Goal: Task Accomplishment & Management: Manage account settings

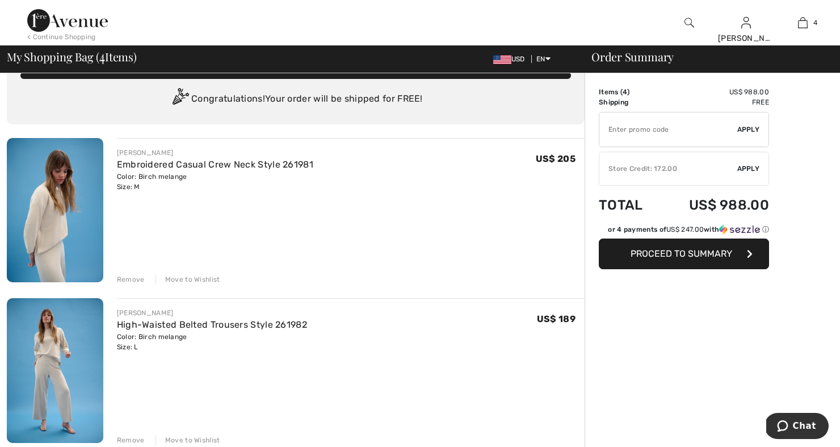
scroll to position [30, 0]
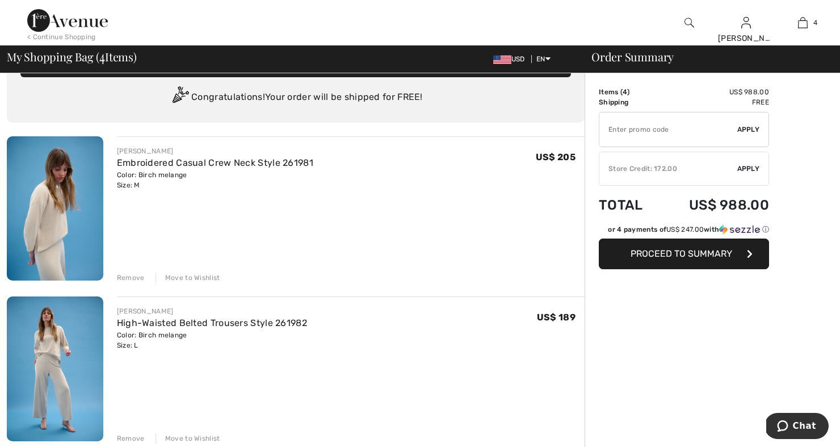
click at [128, 276] on div "Remove" at bounding box center [131, 278] width 28 height 10
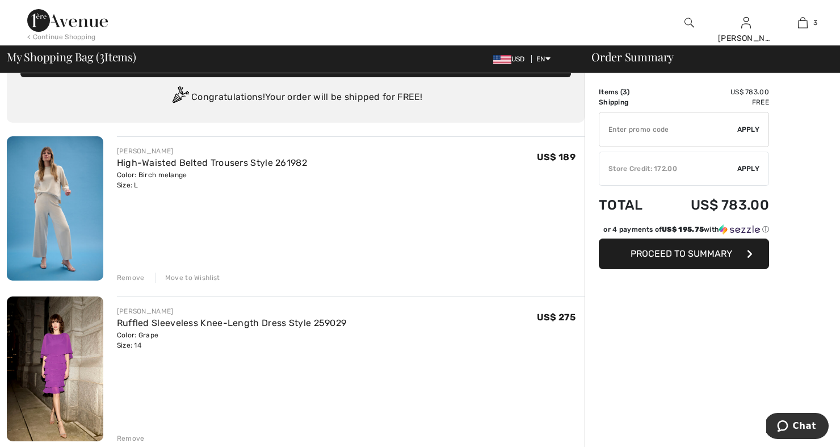
click at [132, 275] on div "Remove" at bounding box center [131, 278] width 28 height 10
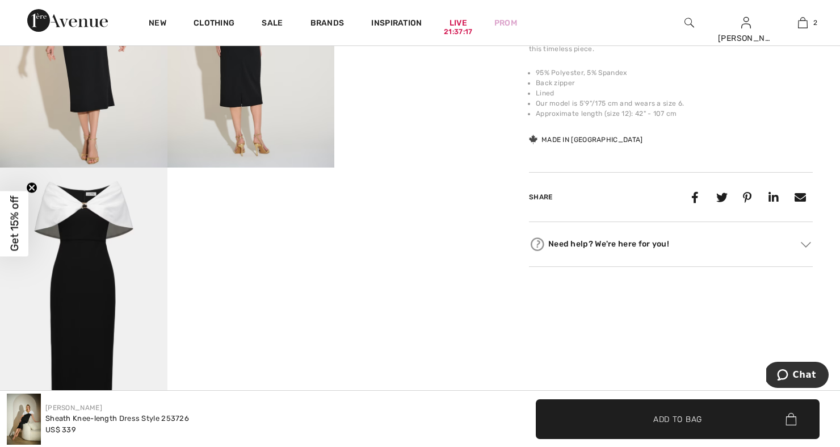
scroll to position [529, 0]
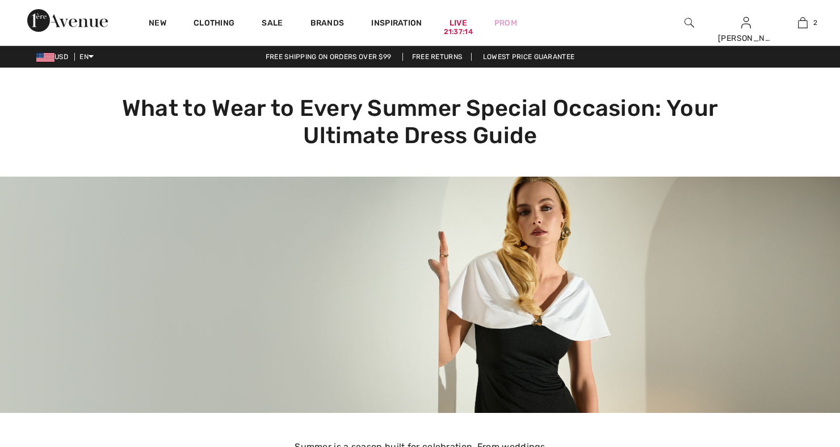
checkbox input "true"
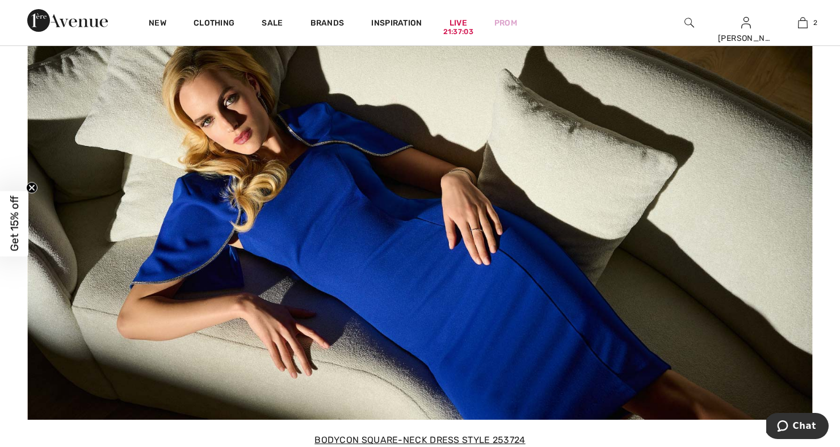
scroll to position [3568, 0]
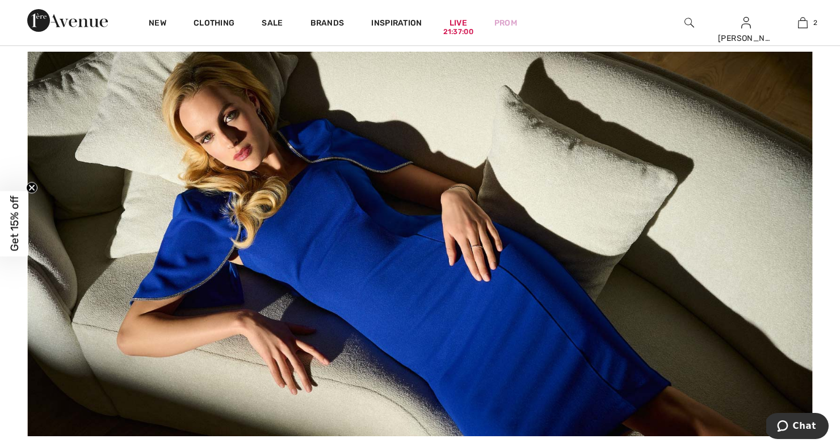
click at [301, 254] on img at bounding box center [420, 244] width 786 height 385
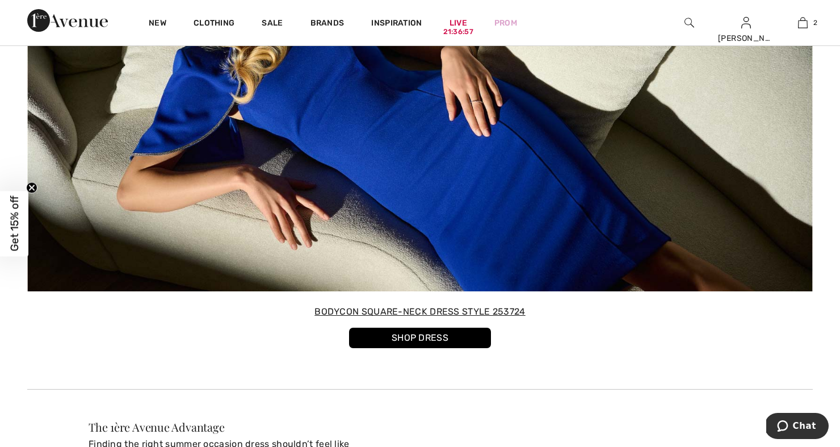
scroll to position [3716, 0]
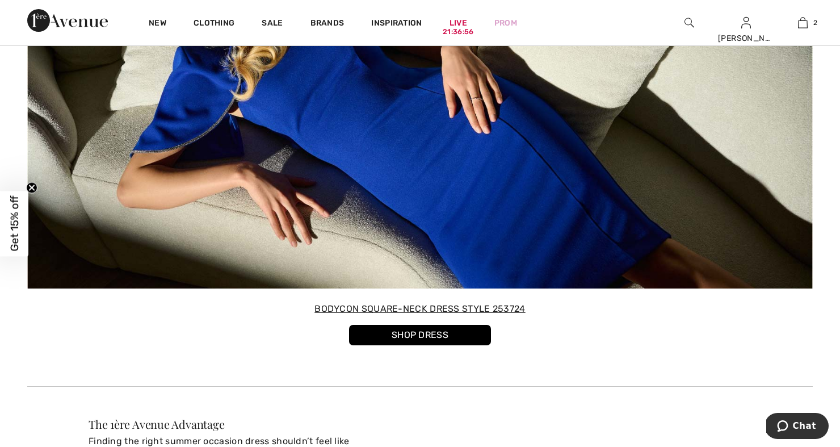
click at [409, 339] on link "SHOP DRESS" at bounding box center [420, 335] width 142 height 20
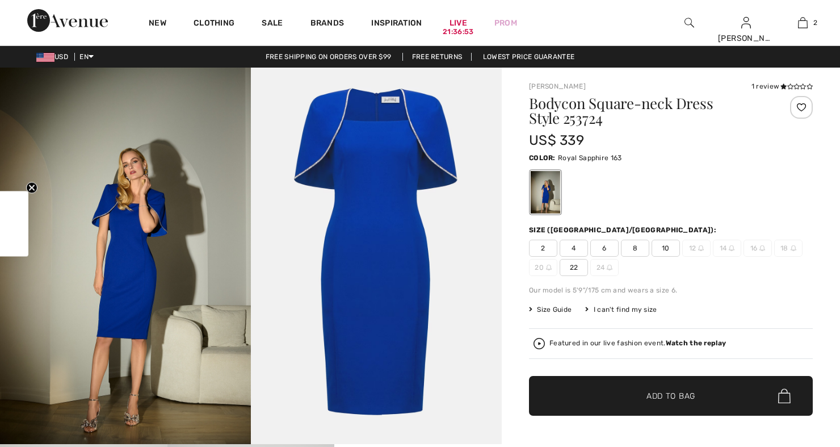
checkbox input "true"
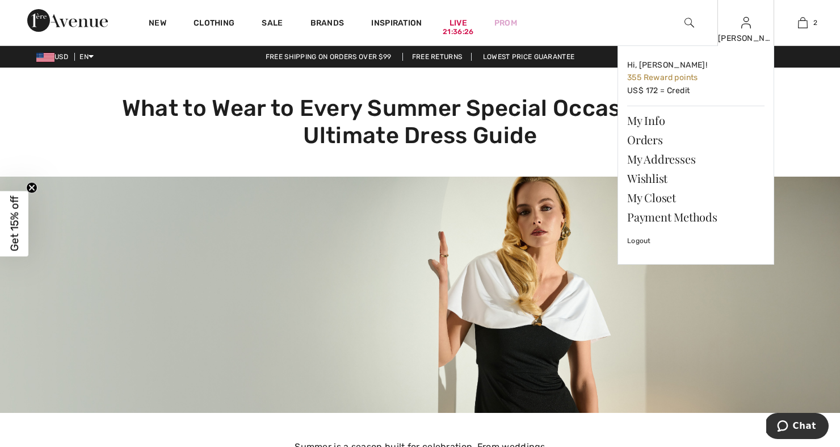
click at [738, 31] on div "Barbara Hi, Barbara! 355 Reward points US$ 172 = Credit My Info Orders My Addre…" at bounding box center [746, 22] width 57 height 45
click at [651, 119] on link "My Info" at bounding box center [695, 120] width 137 height 19
click at [644, 141] on link "Orders" at bounding box center [695, 139] width 137 height 19
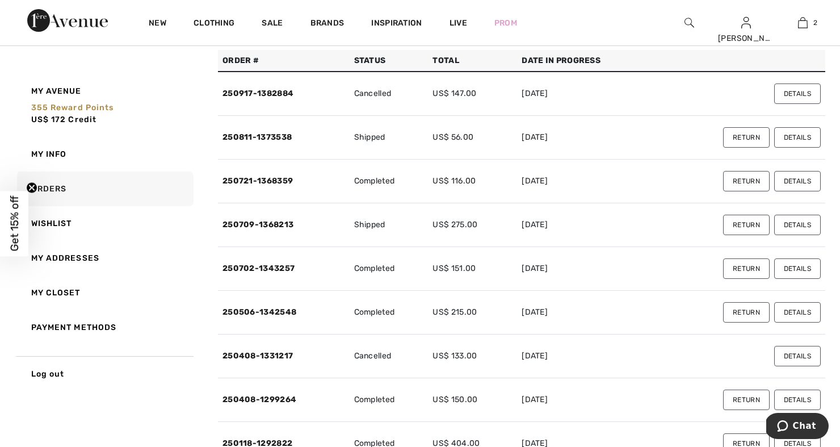
scroll to position [89, 0]
click at [284, 263] on link "250702-1343257" at bounding box center [259, 267] width 72 height 10
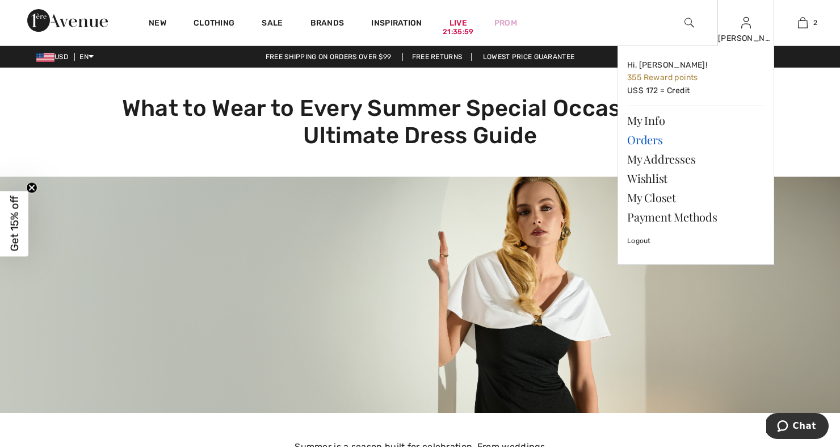
click at [652, 141] on link "Orders" at bounding box center [695, 139] width 137 height 19
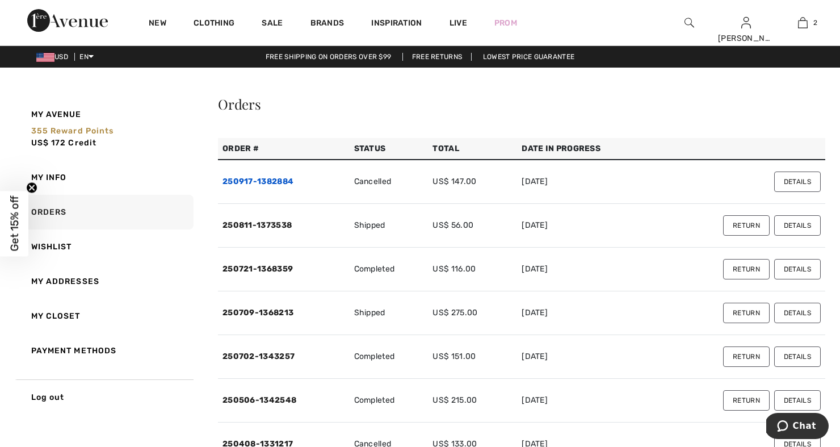
click at [276, 182] on link "250917-1382884" at bounding box center [258, 182] width 71 height 10
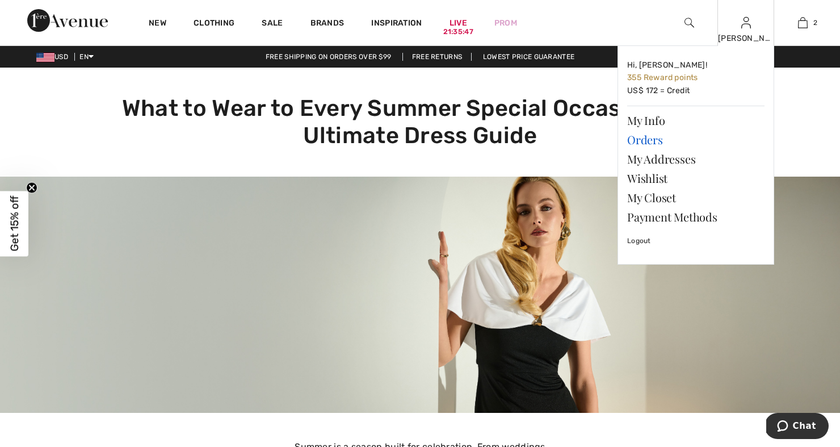
click at [652, 138] on link "Orders" at bounding box center [695, 139] width 137 height 19
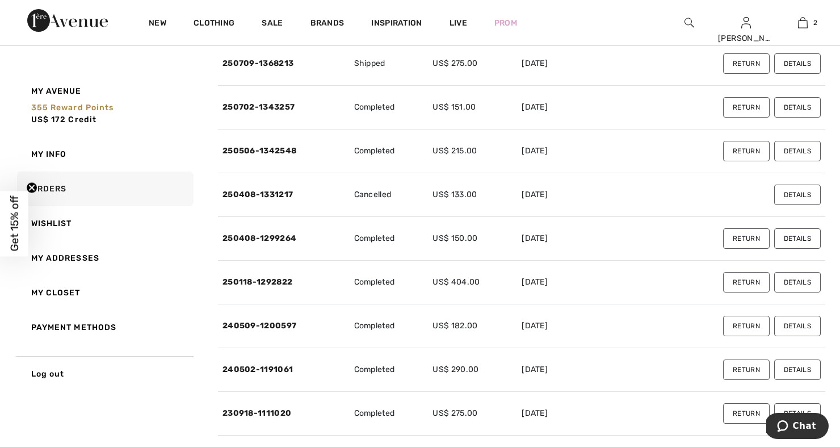
scroll to position [250, 0]
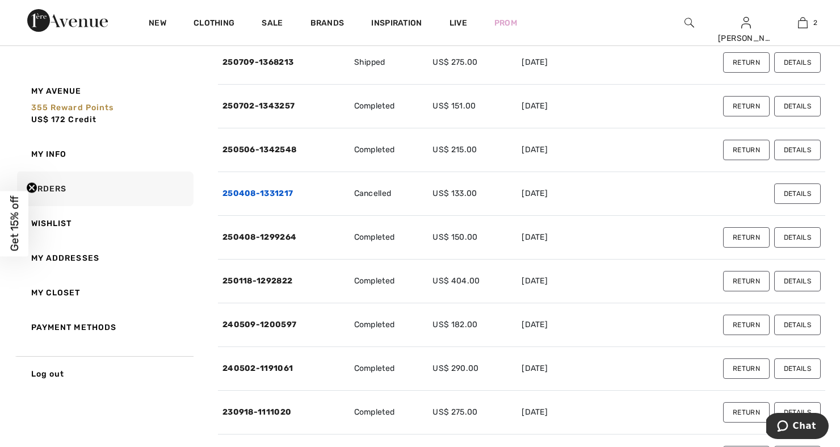
click at [279, 194] on link "250408-1331217" at bounding box center [258, 193] width 70 height 10
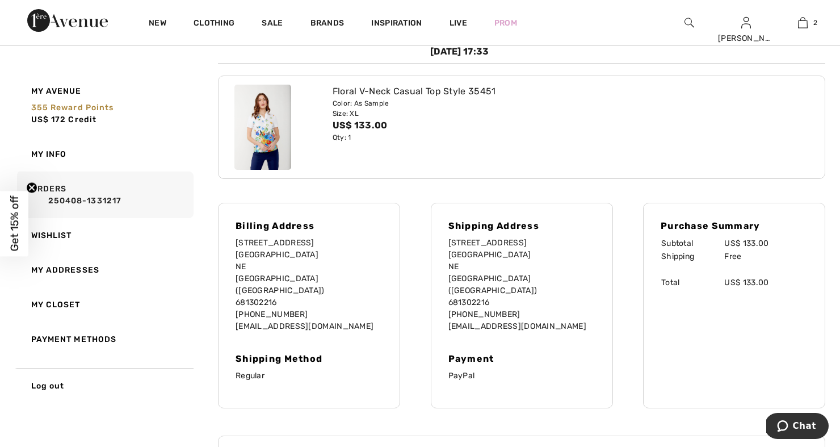
scroll to position [150, 0]
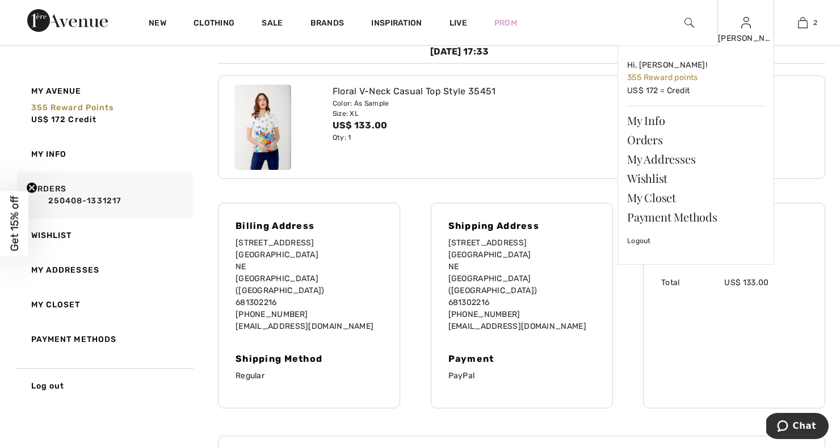
click at [744, 26] on img at bounding box center [746, 23] width 10 height 14
click at [655, 145] on link "Orders" at bounding box center [695, 139] width 137 height 19
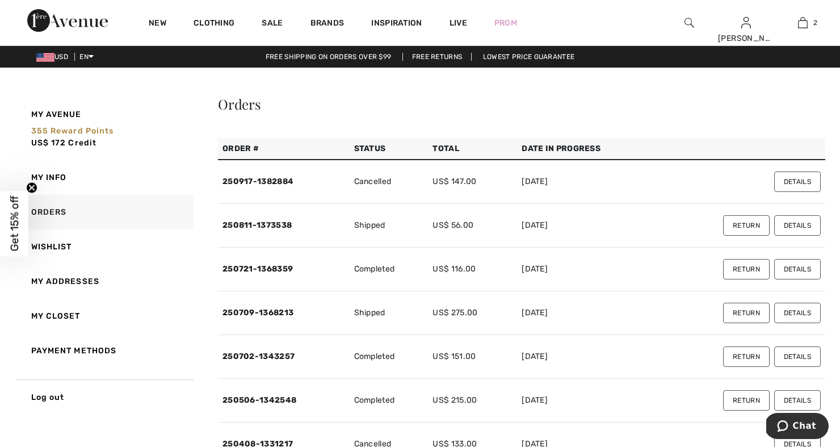
click at [802, 181] on button "Details" at bounding box center [797, 181] width 47 height 20
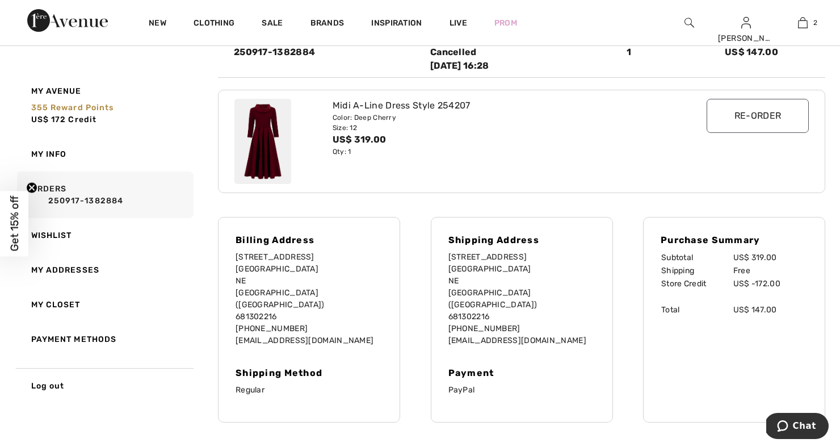
scroll to position [156, 0]
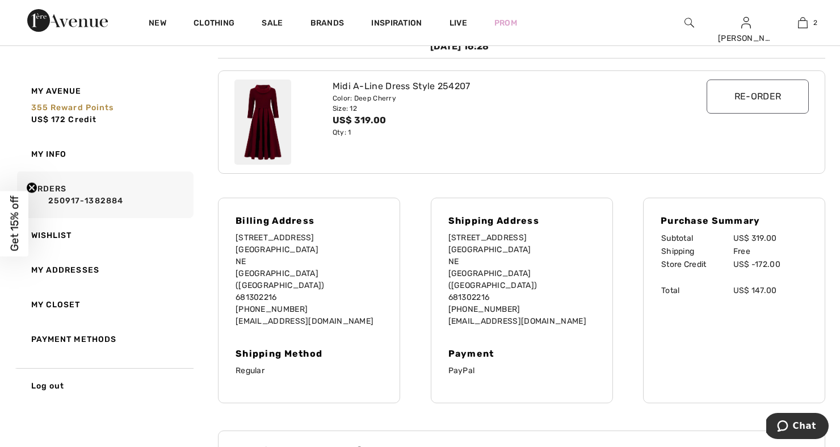
click at [735, 107] on input "Re-order" at bounding box center [758, 96] width 102 height 34
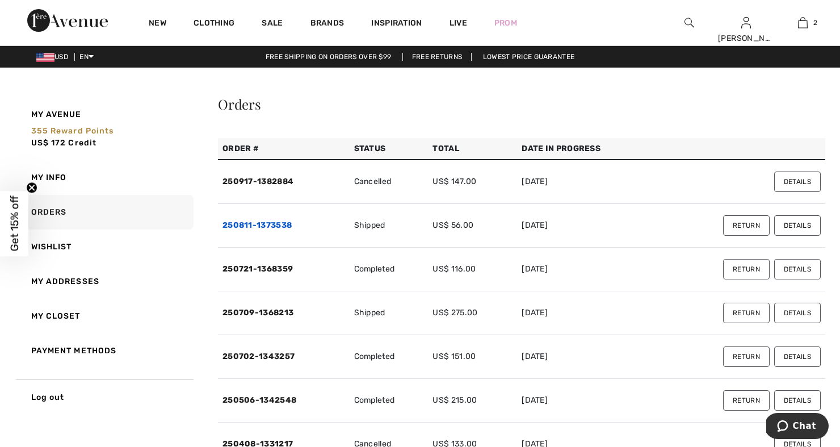
click at [274, 224] on link "250811-1373538" at bounding box center [257, 225] width 69 height 10
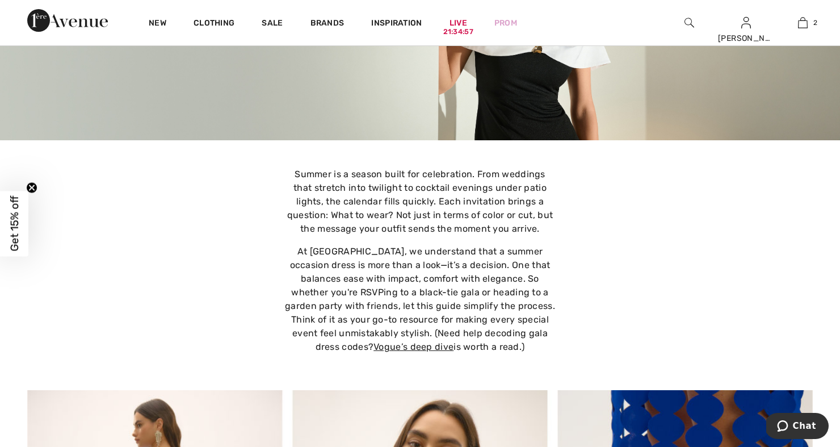
scroll to position [290, 0]
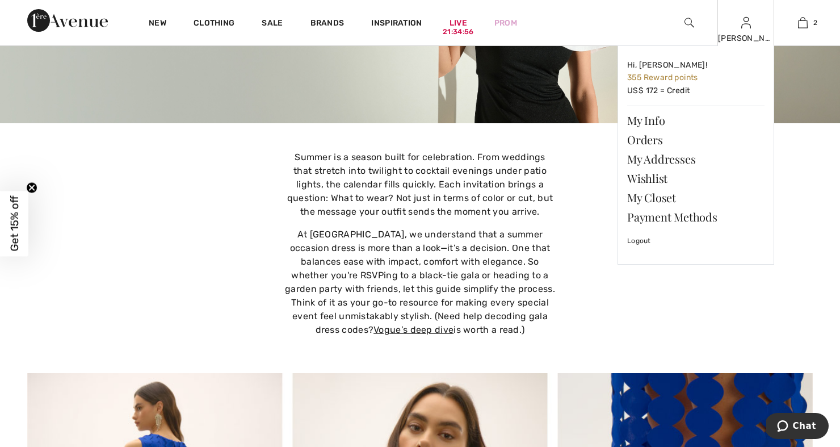
click at [743, 33] on div "[PERSON_NAME]" at bounding box center [746, 38] width 56 height 12
click at [646, 142] on link "Orders" at bounding box center [695, 139] width 137 height 19
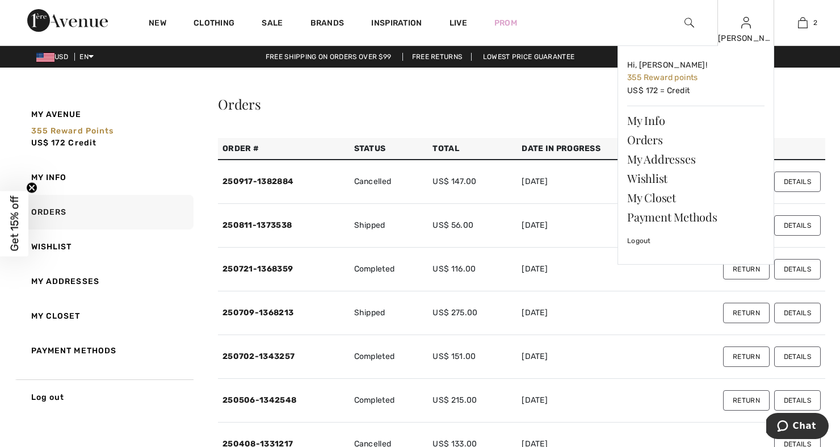
click at [749, 31] on div "[PERSON_NAME] Hi, [PERSON_NAME]! 355 Reward points US$ 172 = Credit My Info Ord…" at bounding box center [746, 22] width 57 height 45
click at [653, 199] on link "My Closet" at bounding box center [695, 197] width 137 height 19
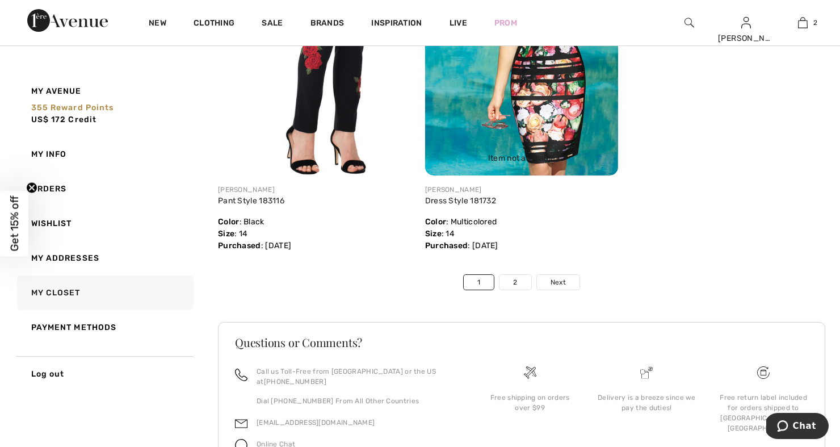
scroll to position [6548, 0]
click at [515, 284] on link "2" at bounding box center [515, 282] width 31 height 15
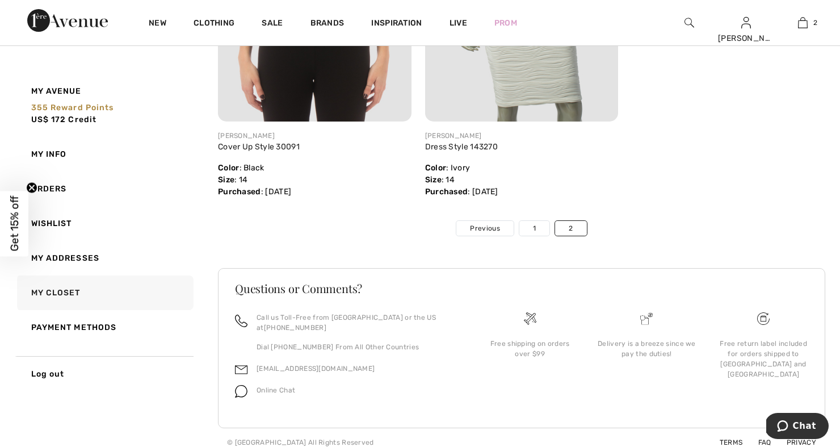
scroll to position [3478, 0]
click at [535, 224] on link "1" at bounding box center [534, 228] width 30 height 15
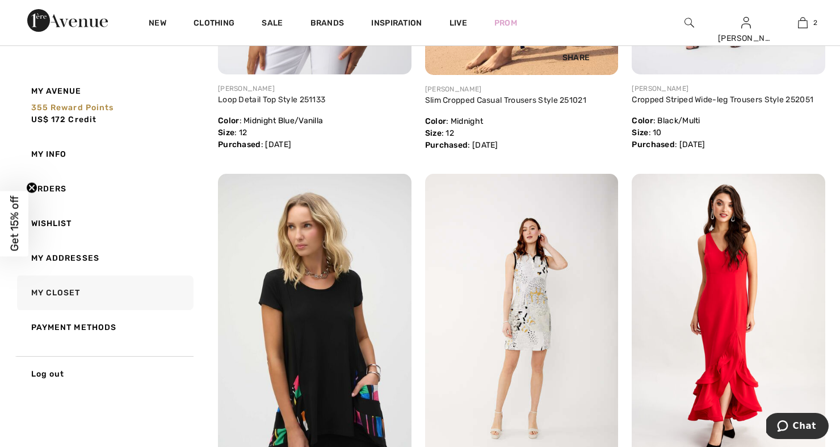
scroll to position [830, 0]
